Goal: Information Seeking & Learning: Learn about a topic

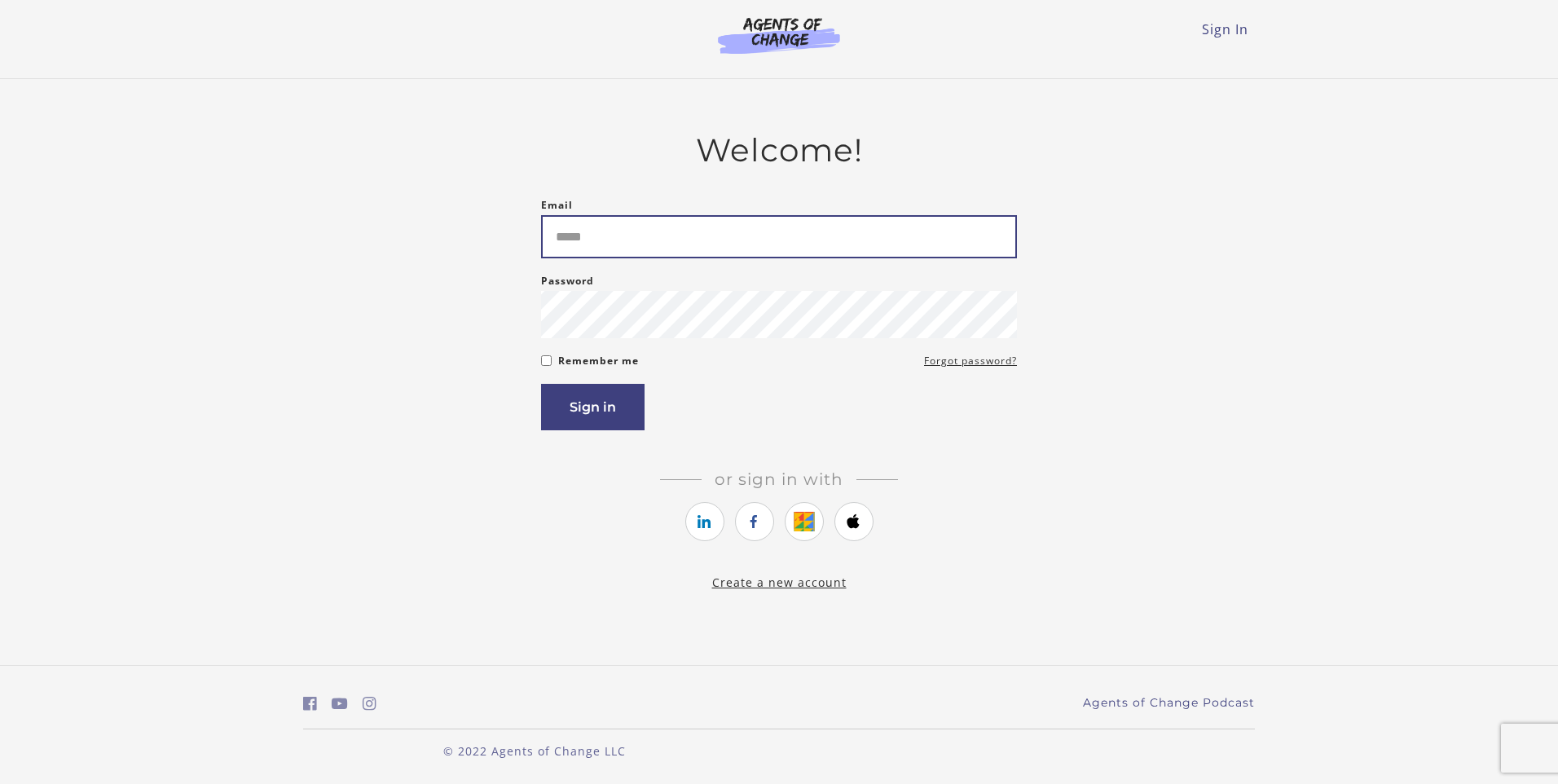
click at [709, 243] on input "Email" at bounding box center [779, 236] width 476 height 43
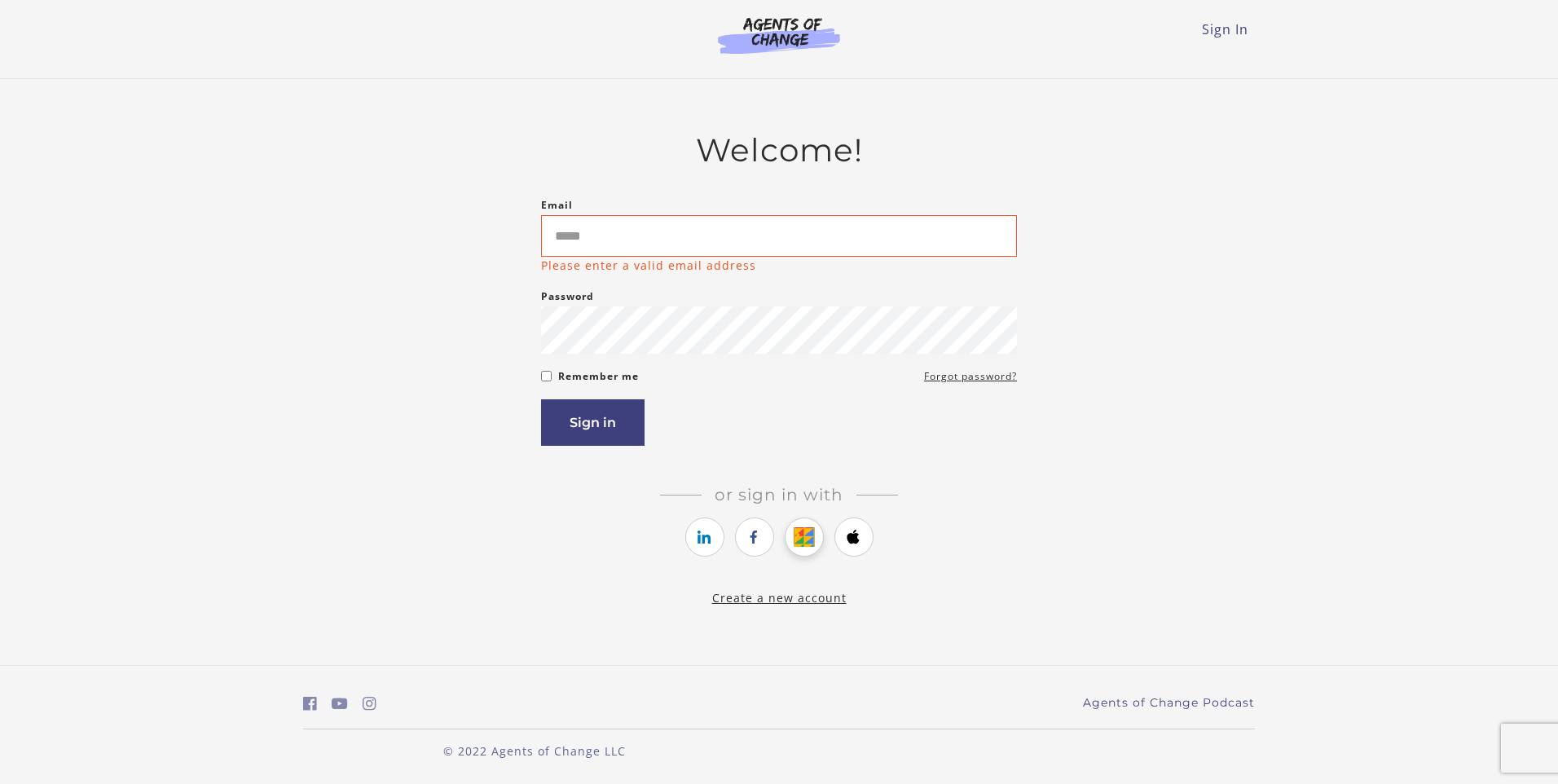
click at [804, 525] on link "https://courses.thinkific.com/users/auth/google?ss%5Breferral%5D=&ss%5Buser_ret…" at bounding box center [804, 537] width 39 height 39
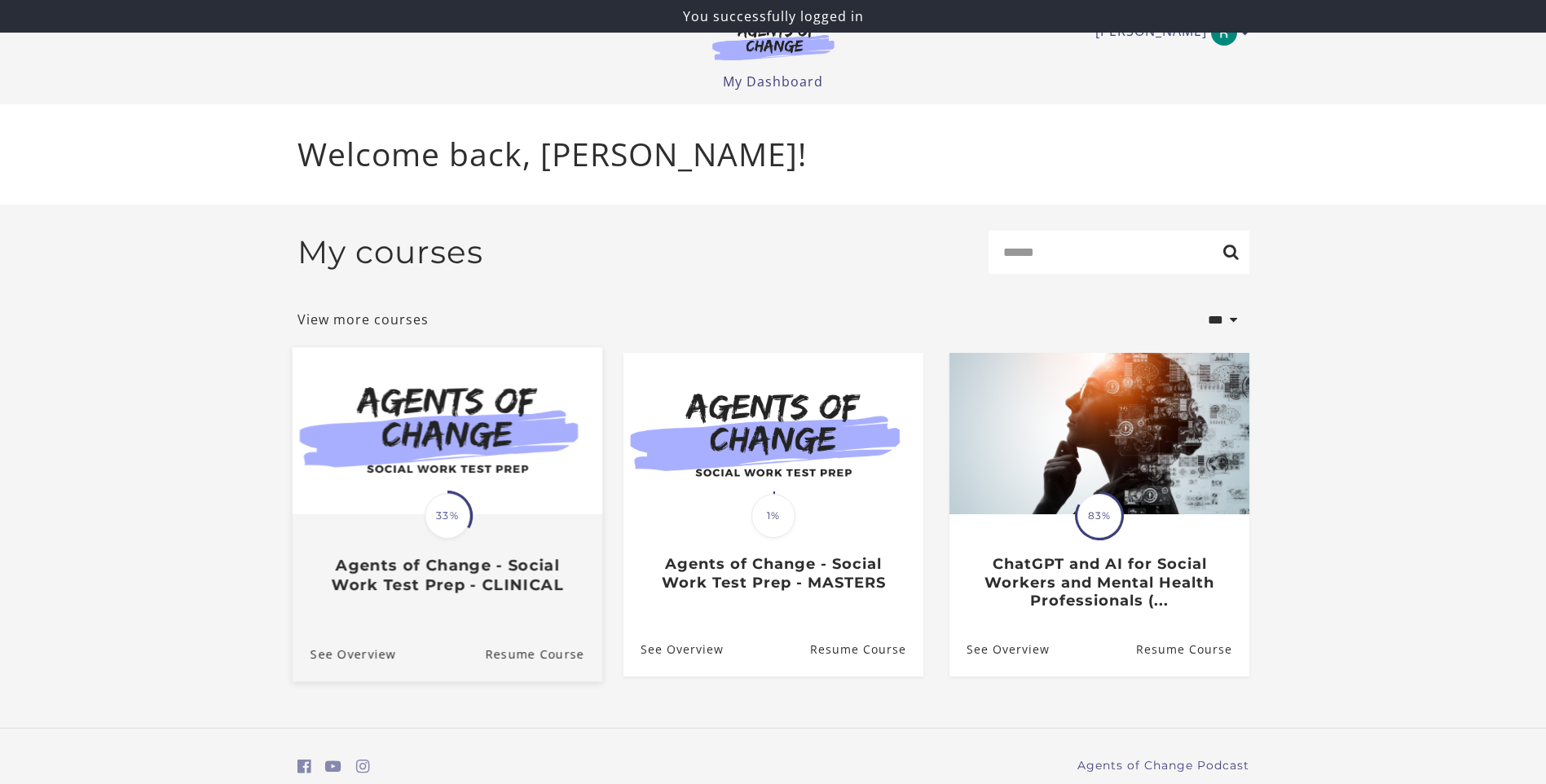
click at [406, 439] on img at bounding box center [447, 430] width 310 height 167
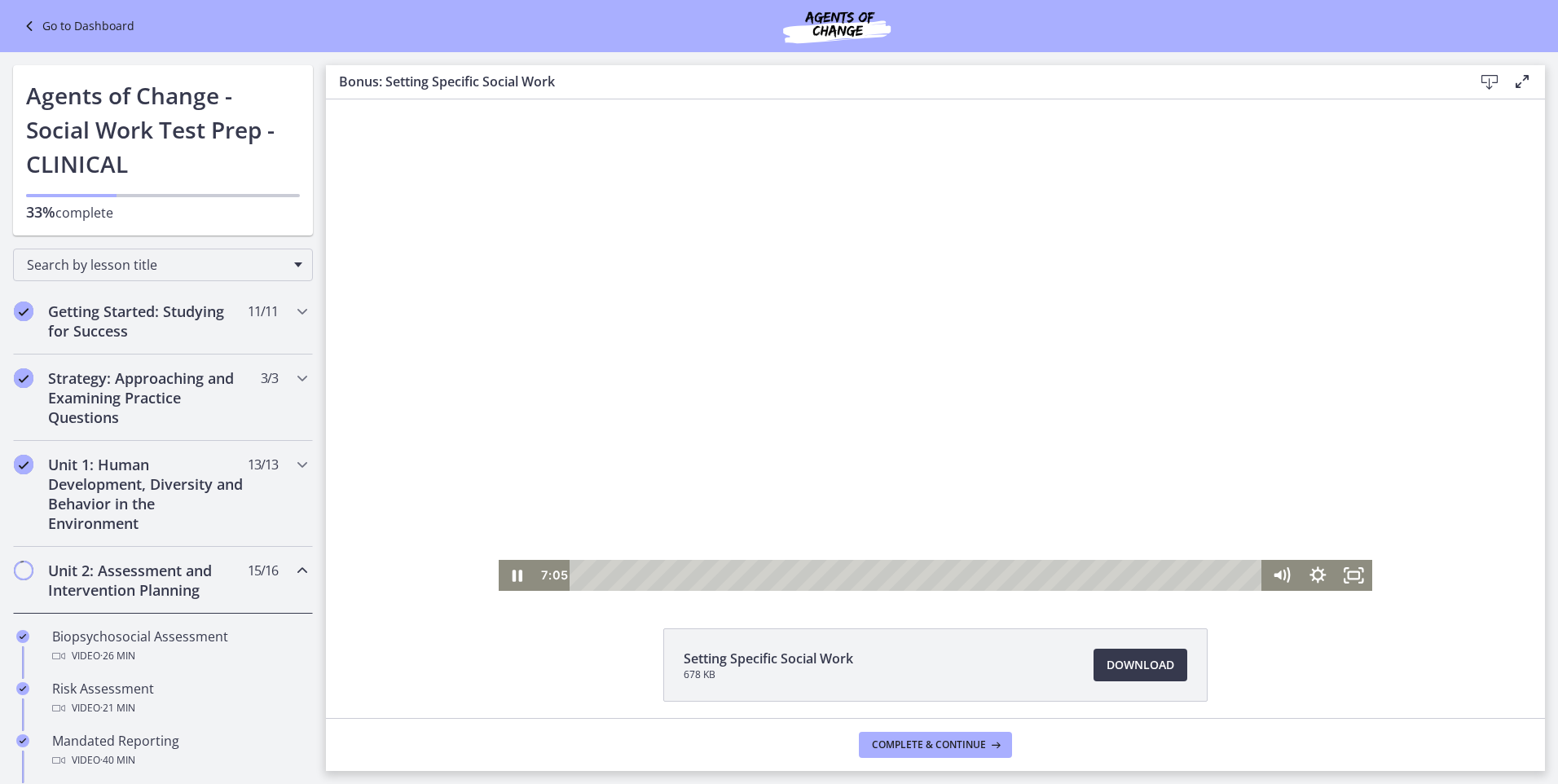
click at [767, 361] on div at bounding box center [935, 345] width 873 height 491
